Goal: Navigation & Orientation: Find specific page/section

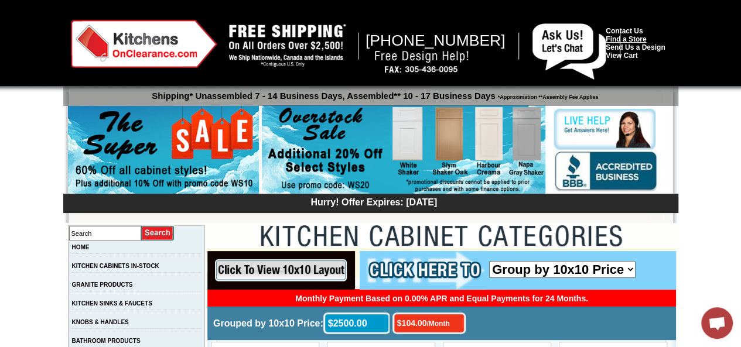
click at [636, 41] on link "Find a Store" at bounding box center [626, 39] width 40 height 8
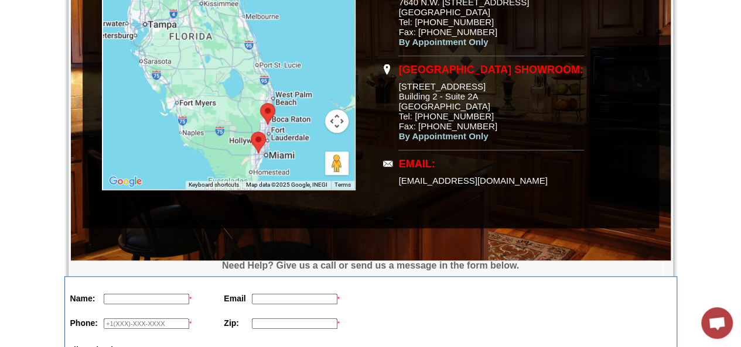
scroll to position [24, 0]
